Goal: Information Seeking & Learning: Learn about a topic

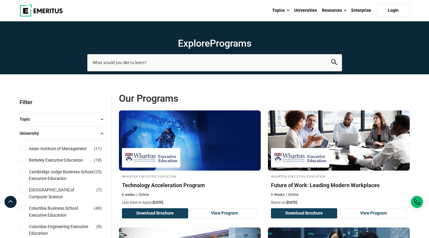
scroll to position [474, 0]
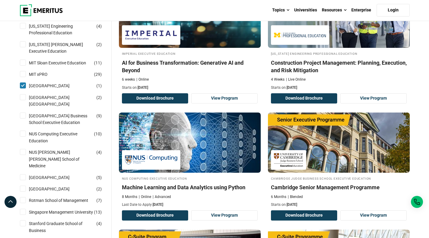
click at [70, 83] on link "[GEOGRAPHIC_DATA]" at bounding box center [55, 86] width 53 height 7
checkbox input "false"
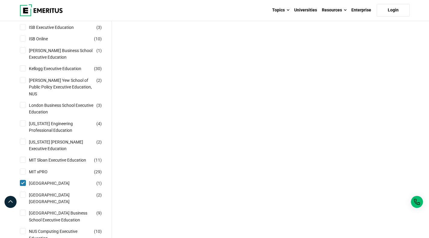
scroll to position [422, 0]
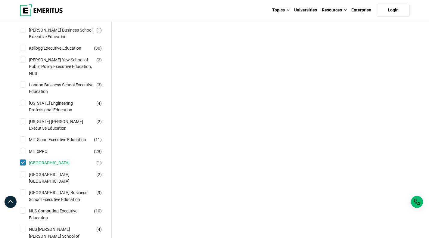
click at [69, 160] on link "[GEOGRAPHIC_DATA]" at bounding box center [55, 163] width 53 height 7
checkbox input "false"
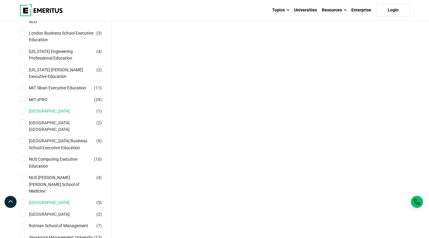
scroll to position [512, 0]
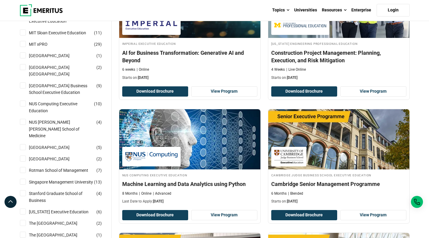
scroll to position [512, 0]
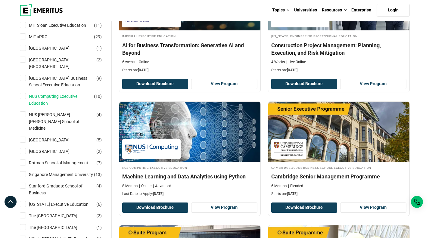
click at [68, 97] on link "NUS Computing Executive Education" at bounding box center [67, 100] width 77 height 14
checkbox input "true"
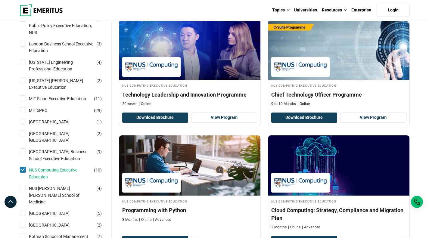
scroll to position [482, 0]
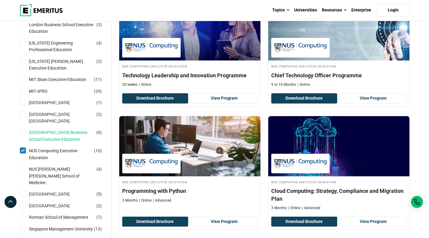
click at [67, 135] on link "[GEOGRAPHIC_DATA] Business School Executive Education" at bounding box center [67, 136] width 77 height 14
checkbox input "true"
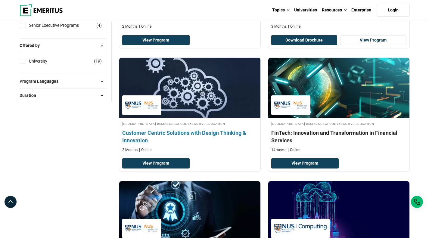
scroll to position [723, 0]
